Goal: Task Accomplishment & Management: Manage account settings

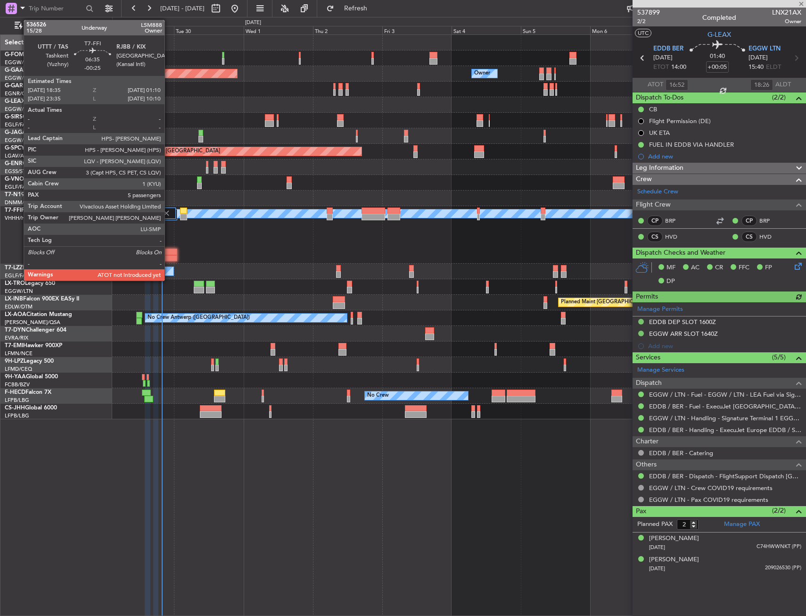
click at [169, 253] on div at bounding box center [167, 251] width 19 height 7
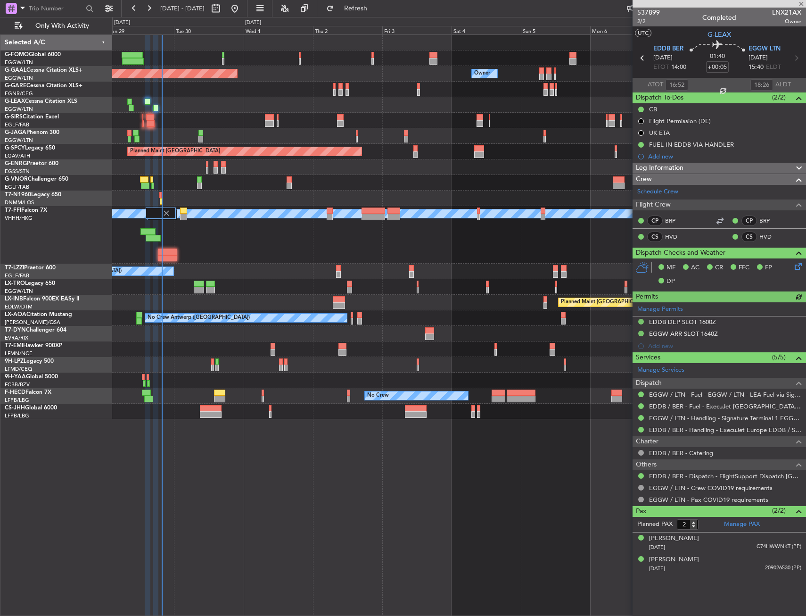
type input "-00:25"
type input "5"
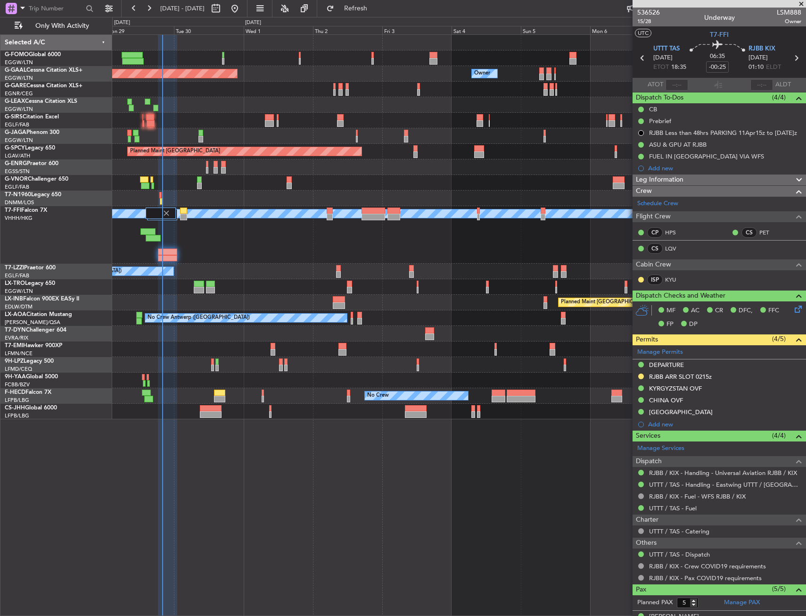
click at [331, 104] on div "A/C Unavailable" at bounding box center [458, 105] width 693 height 16
click at [376, 5] on span "Refresh" at bounding box center [356, 8] width 40 height 7
click at [371, 13] on button "Refresh" at bounding box center [350, 8] width 57 height 15
click at [352, 14] on button "Refresh" at bounding box center [350, 8] width 57 height 15
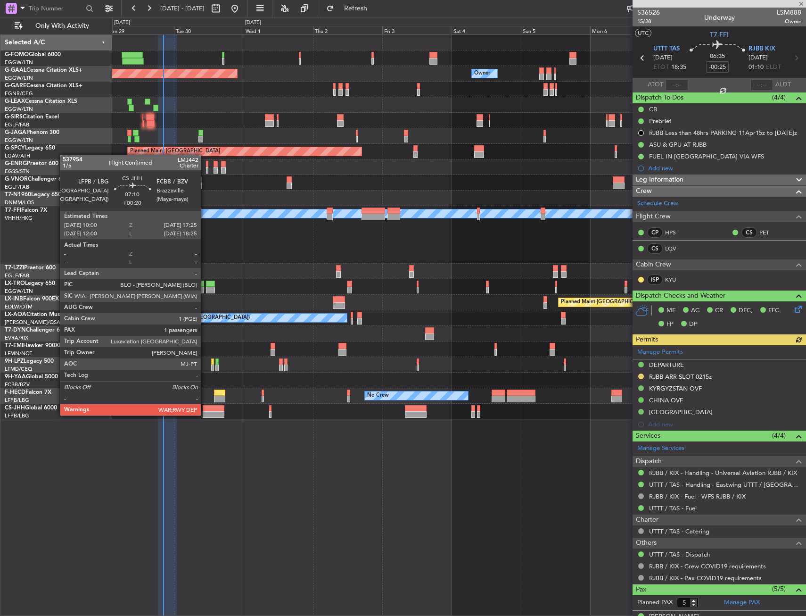
click at [205, 414] on div at bounding box center [214, 414] width 22 height 7
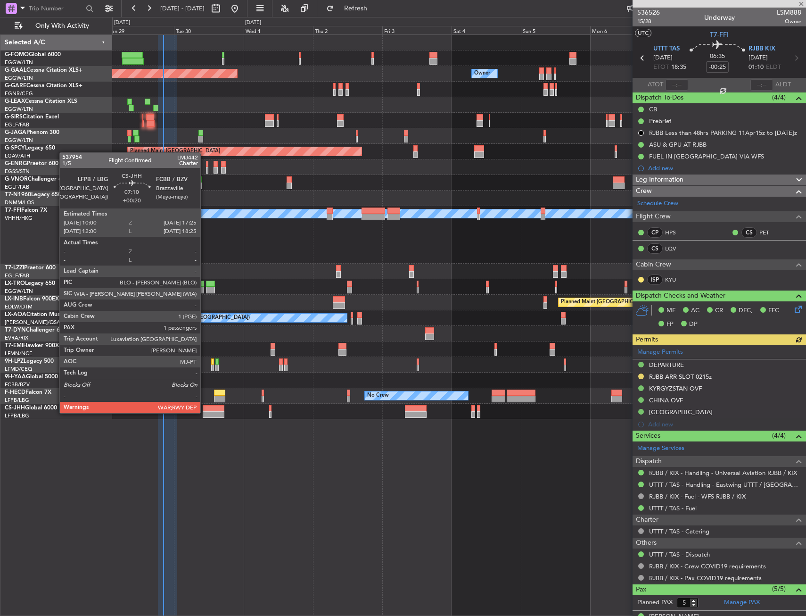
type input "+00:20"
type input "1"
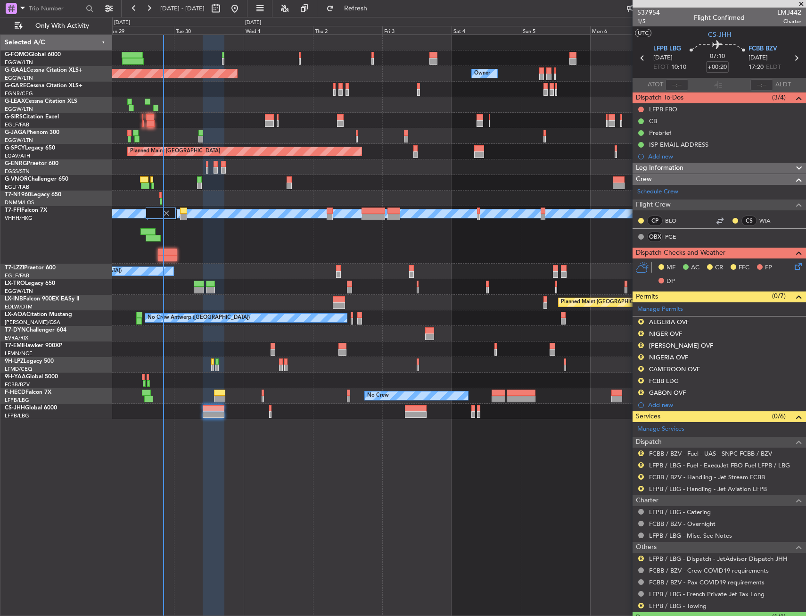
click at [256, 452] on div "Planned Maint Dusseldorf Owner Owner Owner A/C Unavailable Planned Maint [GEOGR…" at bounding box center [459, 324] width 694 height 581
click at [644, 562] on div "R LFPB / LBG - Dispatch - JetAdvisor Dispatch JHH" at bounding box center [719, 558] width 173 height 12
click at [644, 559] on div "R" at bounding box center [641, 558] width 8 height 8
click at [641, 559] on button "R" at bounding box center [641, 558] width 6 height 6
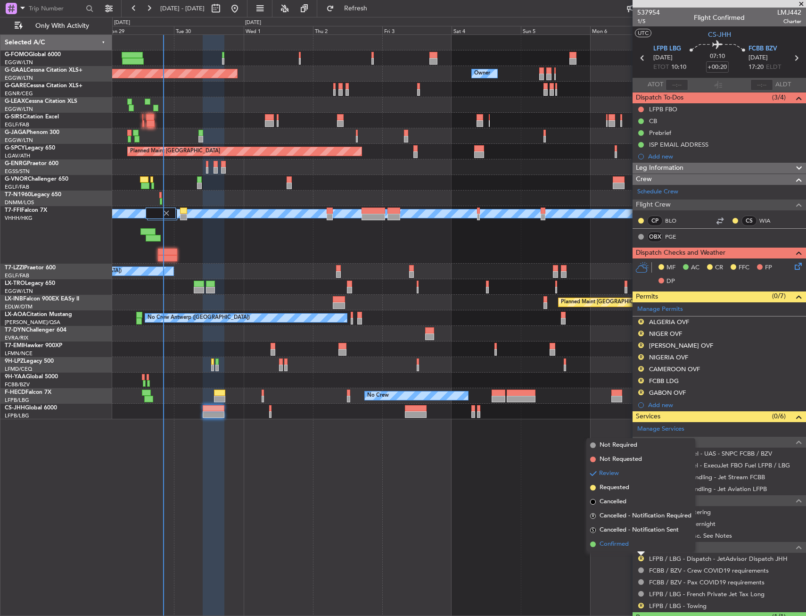
click at [641, 550] on li "Confirmed" at bounding box center [640, 544] width 109 height 14
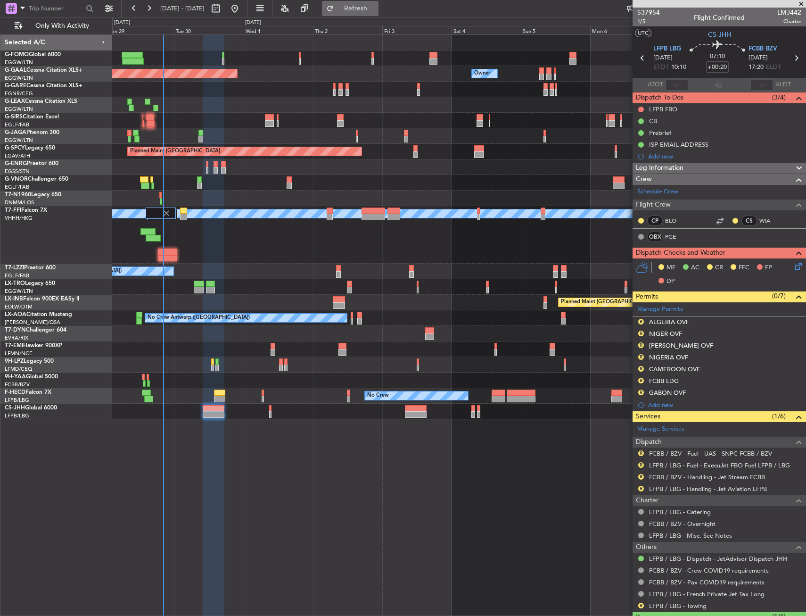
click at [373, 11] on span "Refresh" at bounding box center [356, 8] width 40 height 7
click at [640, 603] on button "R" at bounding box center [641, 605] width 6 height 6
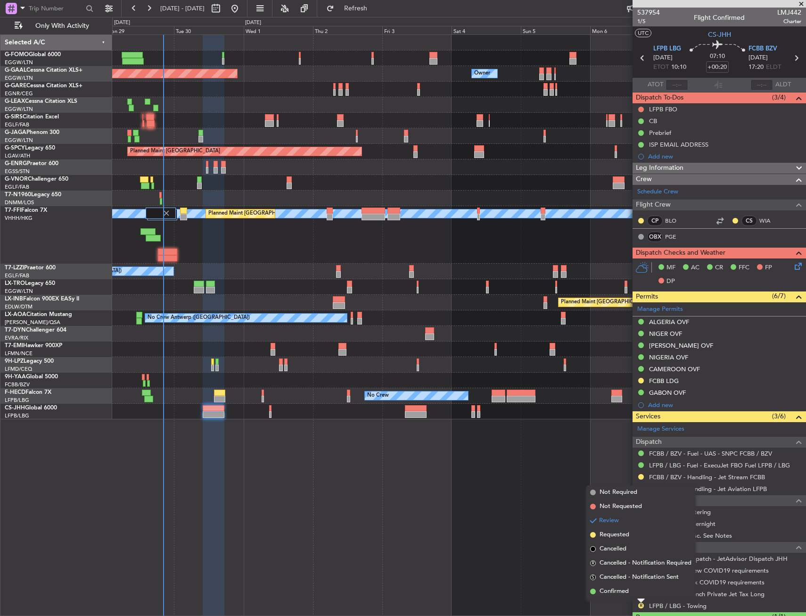
click at [642, 534] on li "Requested" at bounding box center [640, 534] width 109 height 14
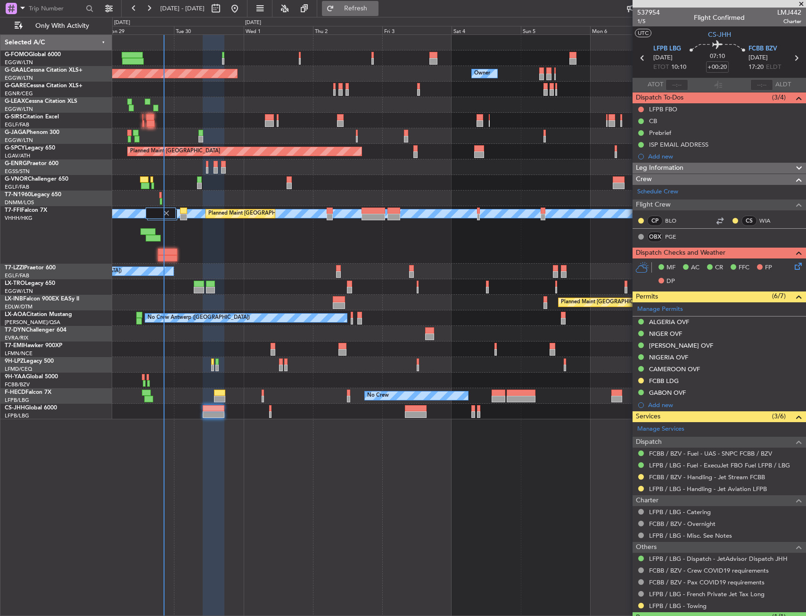
click at [376, 9] on span "Refresh" at bounding box center [356, 8] width 40 height 7
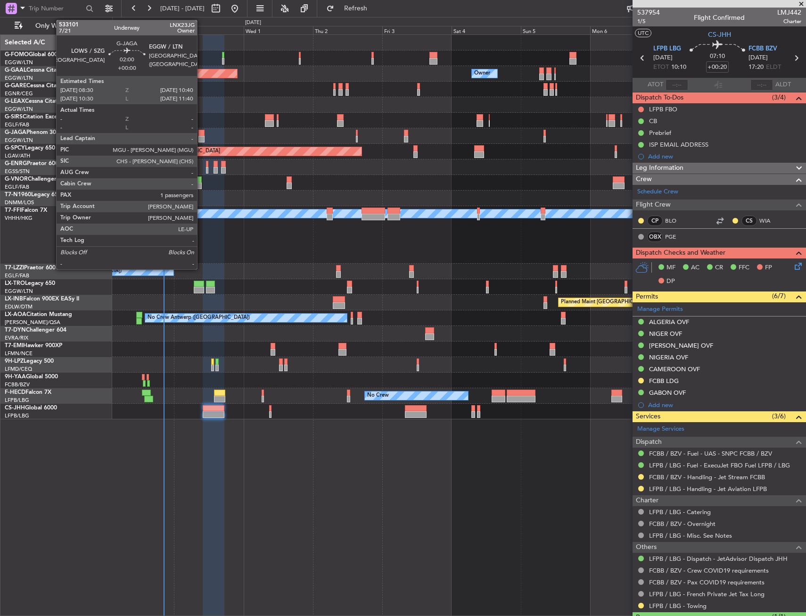
click at [201, 133] on div at bounding box center [201, 133] width 7 height 7
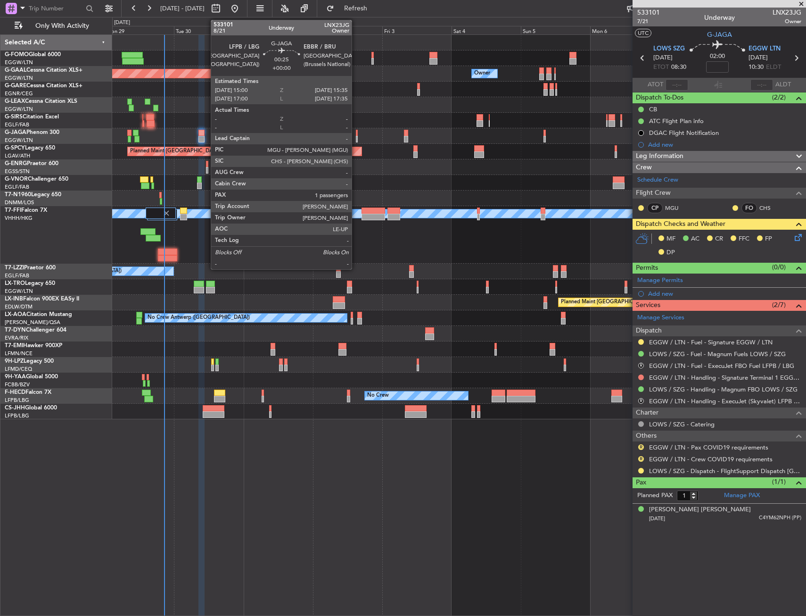
click at [356, 135] on div at bounding box center [357, 133] width 2 height 7
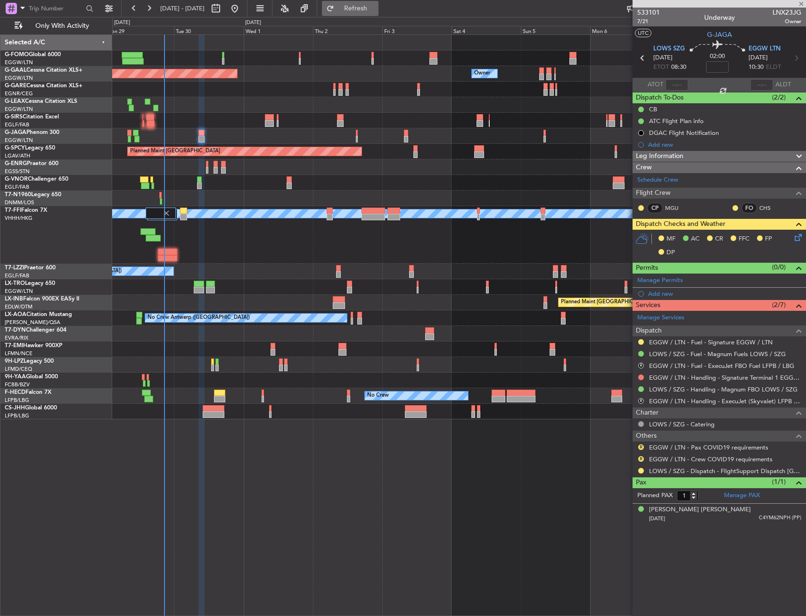
click at [376, 12] on span "Refresh" at bounding box center [356, 8] width 40 height 7
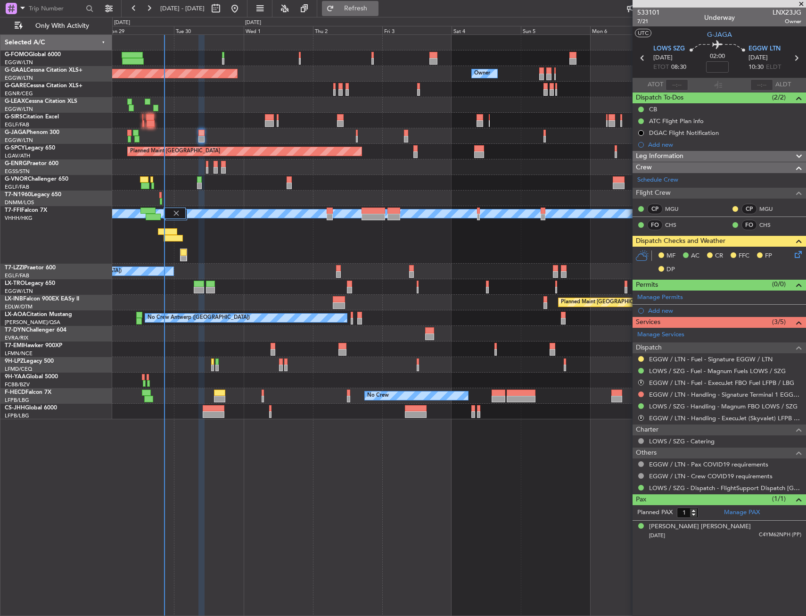
click at [376, 6] on span "Refresh" at bounding box center [356, 8] width 40 height 7
click at [369, 6] on span "Refresh" at bounding box center [356, 8] width 40 height 7
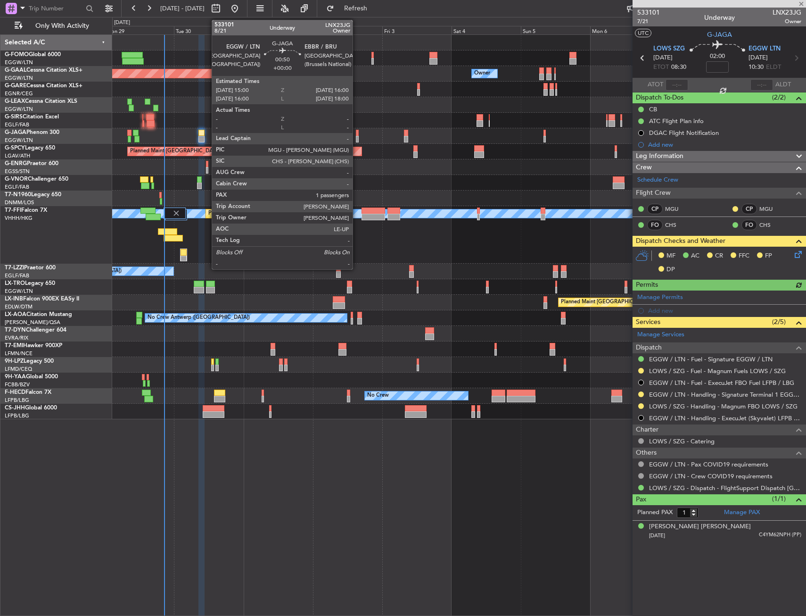
click at [355, 134] on div at bounding box center [458, 136] width 693 height 16
click at [357, 134] on div at bounding box center [357, 133] width 3 height 7
